Goal: Find specific fact: Find specific fact

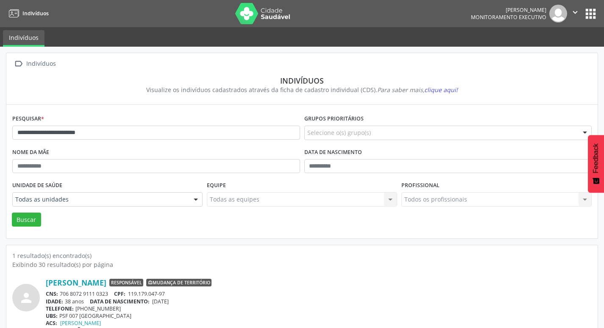
scroll to position [18, 0]
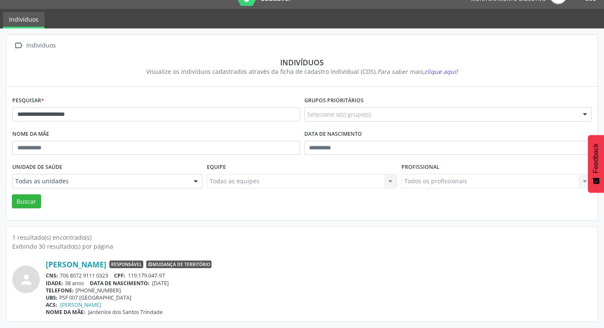
type input "**********"
click at [12, 194] on button "Buscar" at bounding box center [26, 201] width 29 height 14
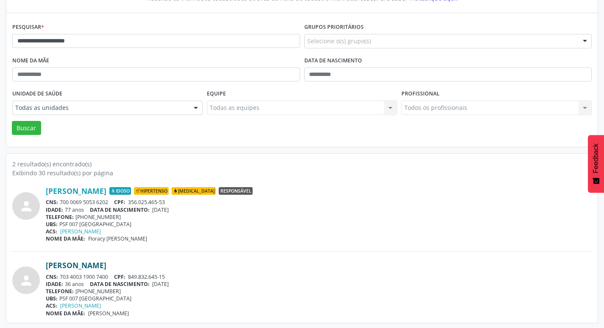
scroll to position [93, 0]
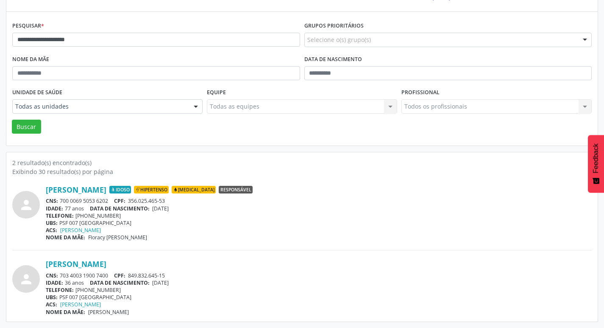
drag, startPoint x: 59, startPoint y: 199, endPoint x: 110, endPoint y: 201, distance: 50.5
click at [110, 201] on div "CNS: 700 0069 5053 6202 CPF: 356.025.465-53" at bounding box center [319, 200] width 546 height 7
copy div "700 0069 5053 6202"
drag, startPoint x: 130, startPoint y: 205, endPoint x: 145, endPoint y: 203, distance: 14.9
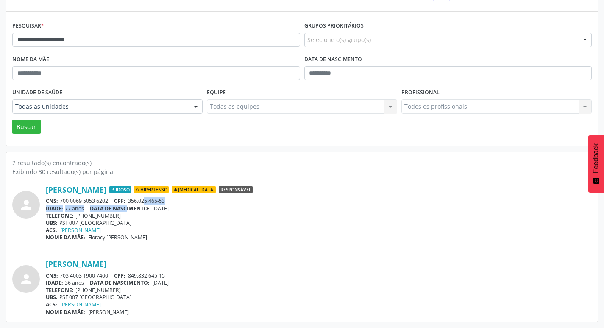
click at [145, 203] on div "[PERSON_NAME] Idoso Hipertenso [MEDICAL_DATA] Responsável CNS: 700 0069 5053 62…" at bounding box center [319, 213] width 546 height 56
click at [156, 223] on div "UBS: PSF 007 [GEOGRAPHIC_DATA]" at bounding box center [319, 222] width 546 height 7
drag, startPoint x: 129, startPoint y: 200, endPoint x: 167, endPoint y: 200, distance: 38.2
click at [167, 200] on div "CNS: 700 0069 5053 6202 CPF: 356.025.465-53" at bounding box center [319, 200] width 546 height 7
copy span "356.025.465-53"
